Goal: Information Seeking & Learning: Learn about a topic

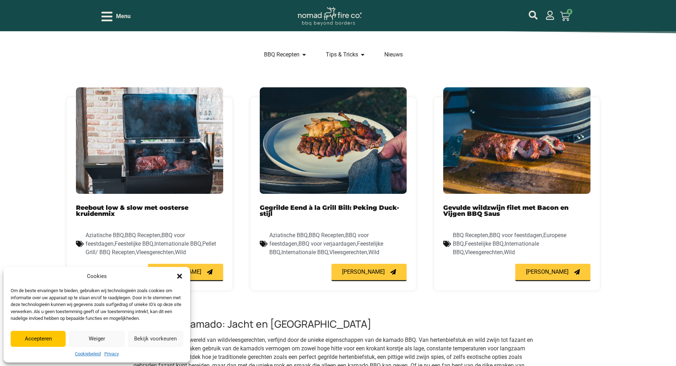
scroll to position [213, 0]
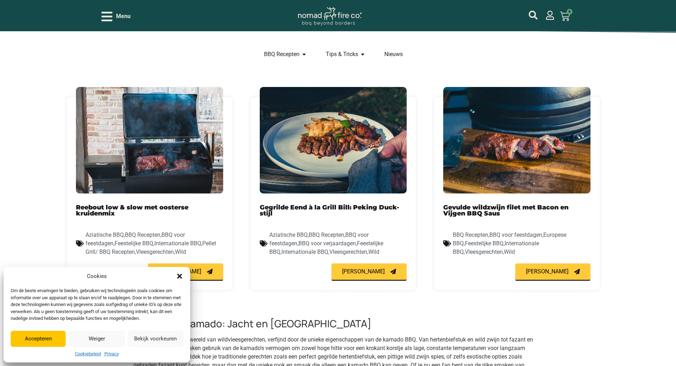
click at [99, 335] on button "Weiger" at bounding box center [96, 339] width 55 height 16
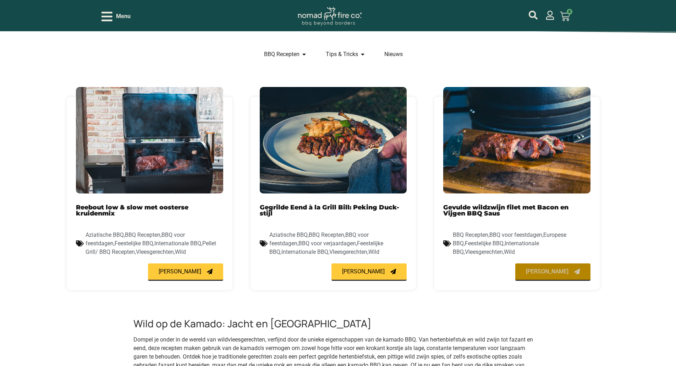
click at [551, 272] on span "Lees meer" at bounding box center [547, 272] width 43 height 6
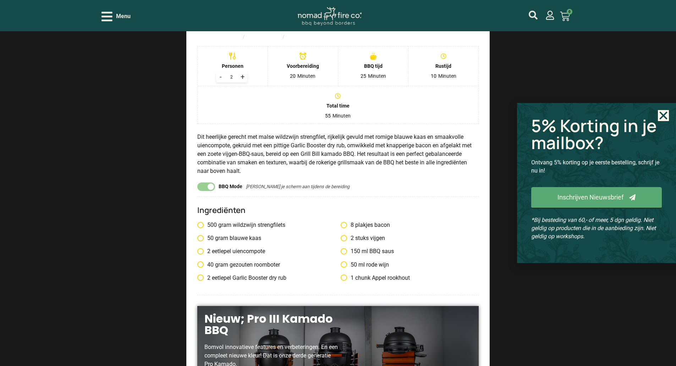
scroll to position [674, 0]
click at [664, 114] on use "Close" at bounding box center [664, 116] width 8 height 8
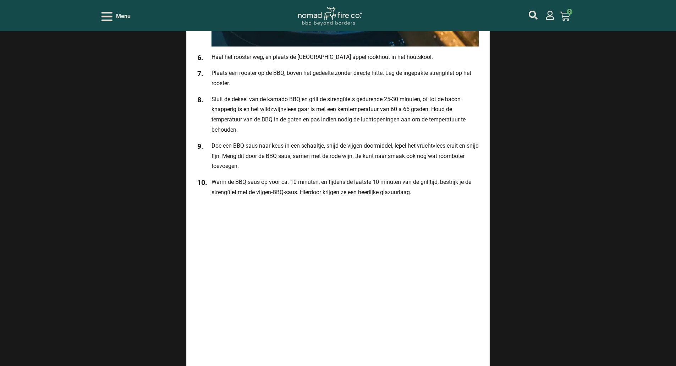
scroll to position [1541, 0]
